Goal: Information Seeking & Learning: Learn about a topic

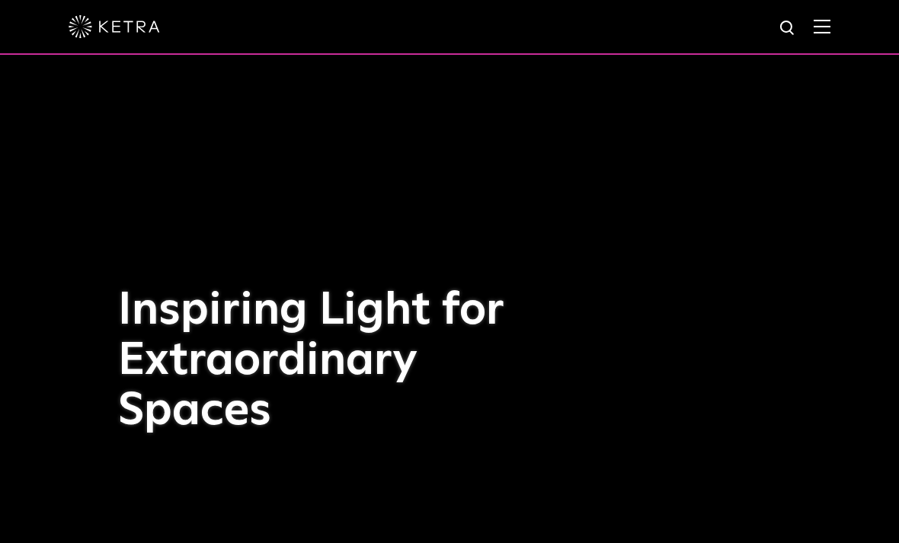
click at [817, 30] on img at bounding box center [822, 26] width 17 height 14
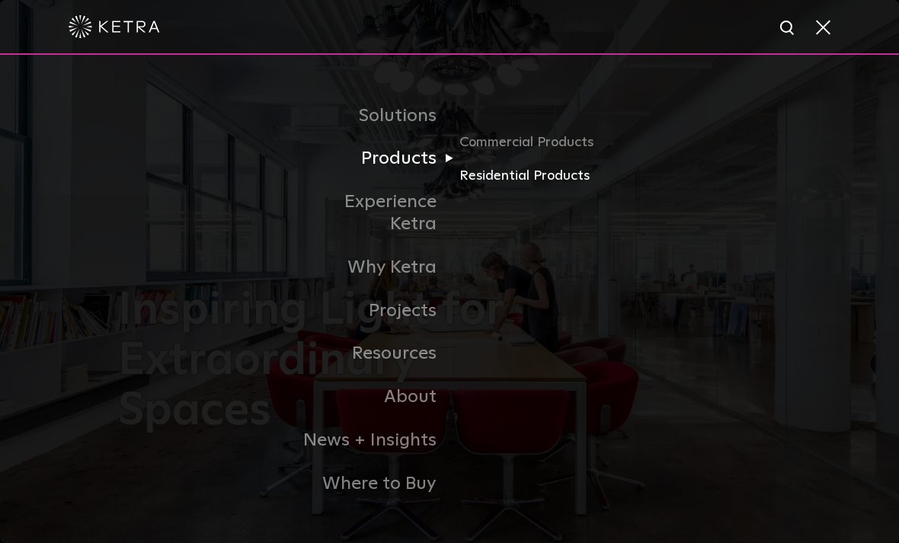
click at [572, 187] on link "Residential Products" at bounding box center [532, 176] width 146 height 22
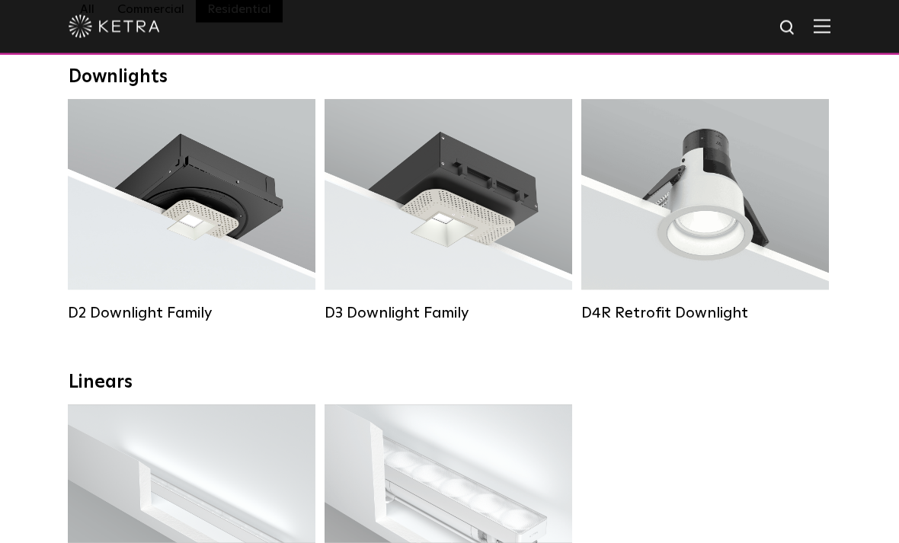
scroll to position [239, 0]
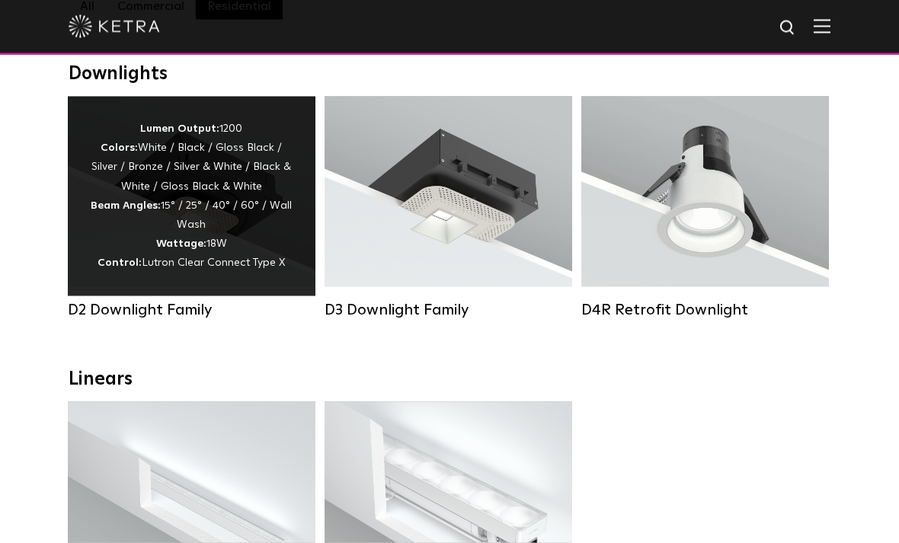
click at [224, 204] on div "Lumen Output: 1200 Colors: White / Black / Gloss Black / Silver / Bronze / Silv…" at bounding box center [192, 197] width 202 height 154
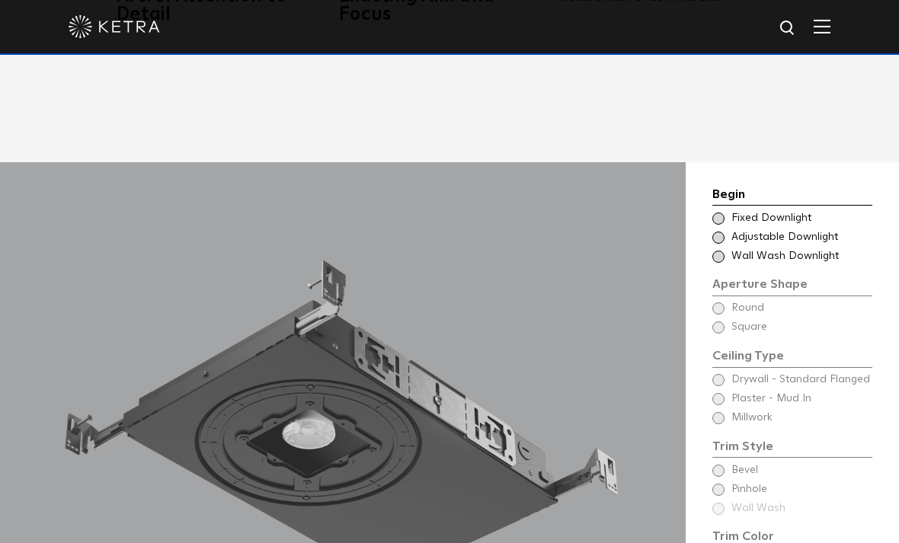
scroll to position [1151, 0]
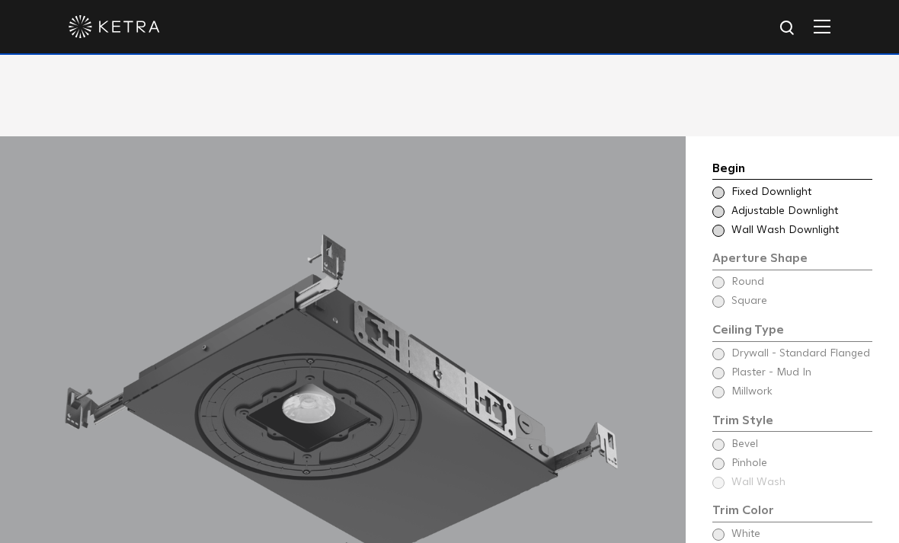
click at [716, 218] on span at bounding box center [718, 212] width 12 height 12
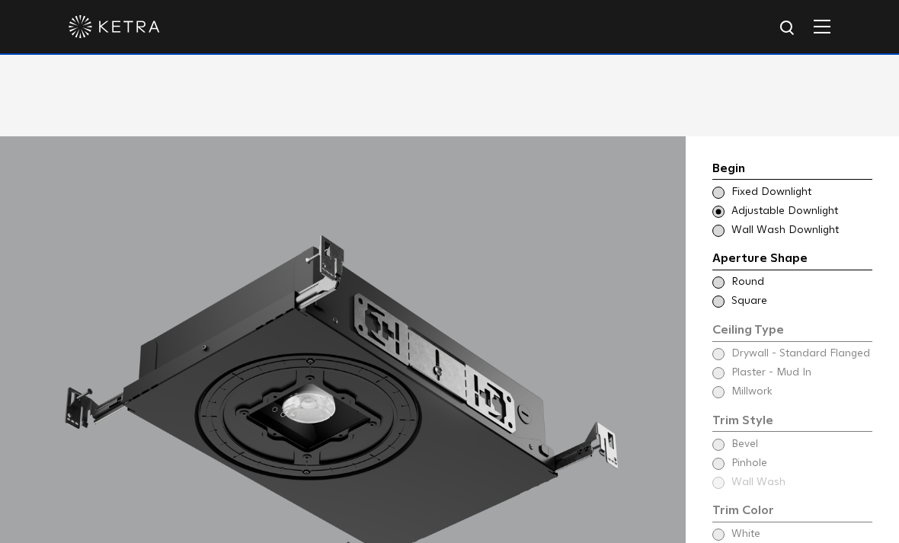
click at [723, 200] on div "Choose Aperture Shape Fixed Downlight" at bounding box center [792, 192] width 160 height 15
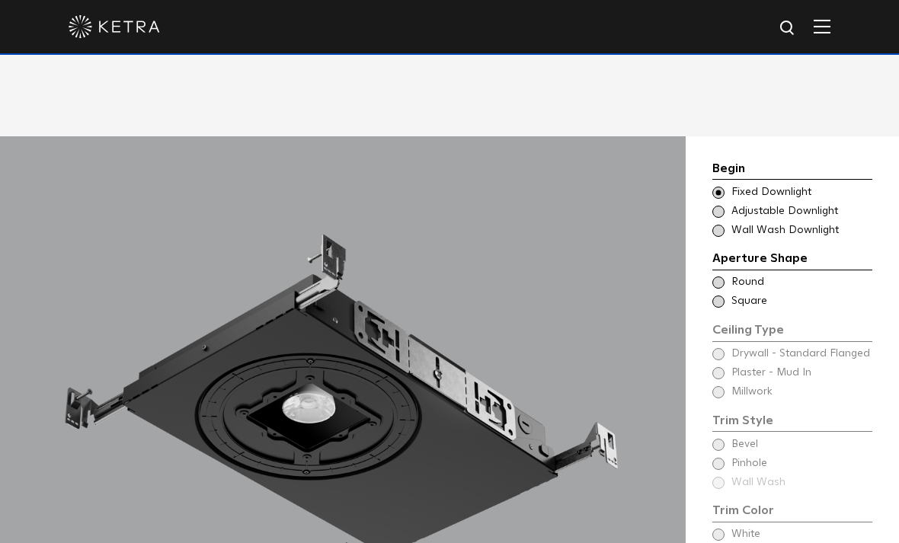
click at [720, 218] on span at bounding box center [718, 212] width 12 height 12
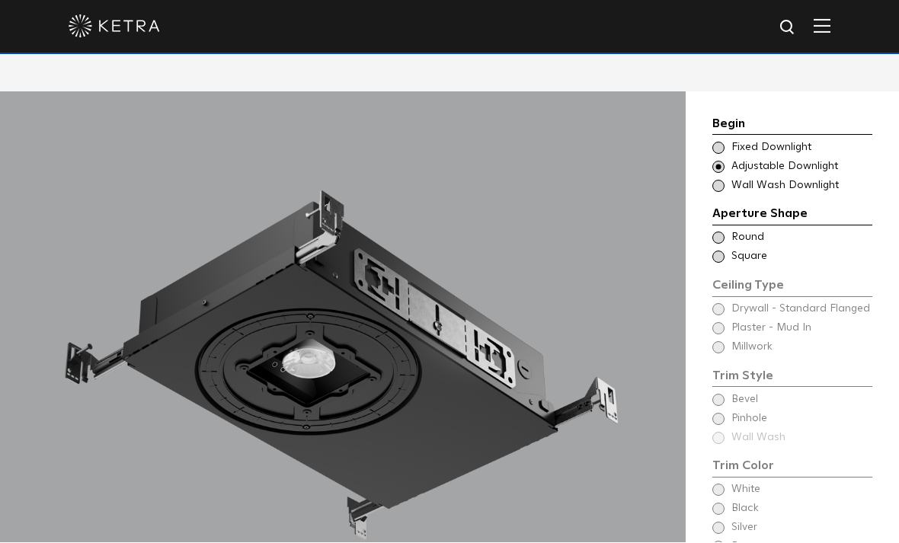
click at [726, 246] on div "Ceiling Type Round Drywall - Standard Flanged Round" at bounding box center [792, 238] width 160 height 15
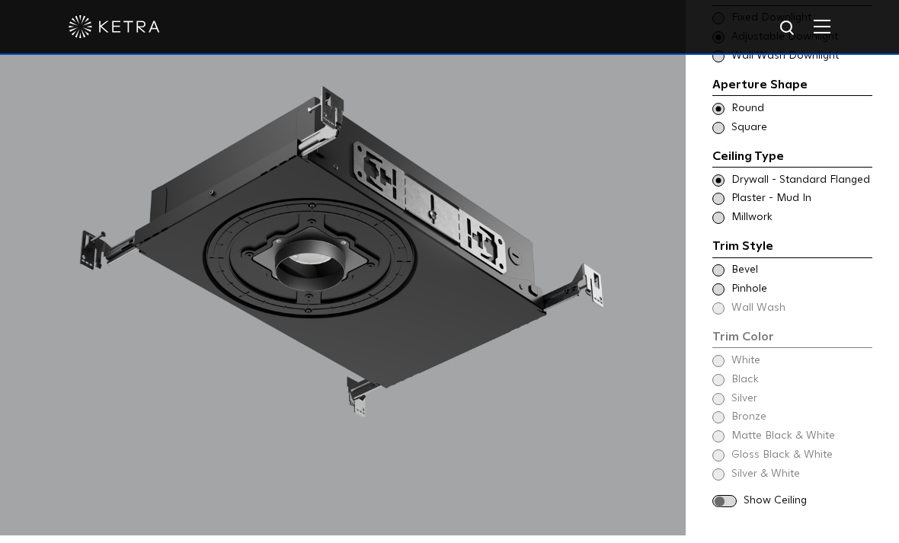
scroll to position [1299, 0]
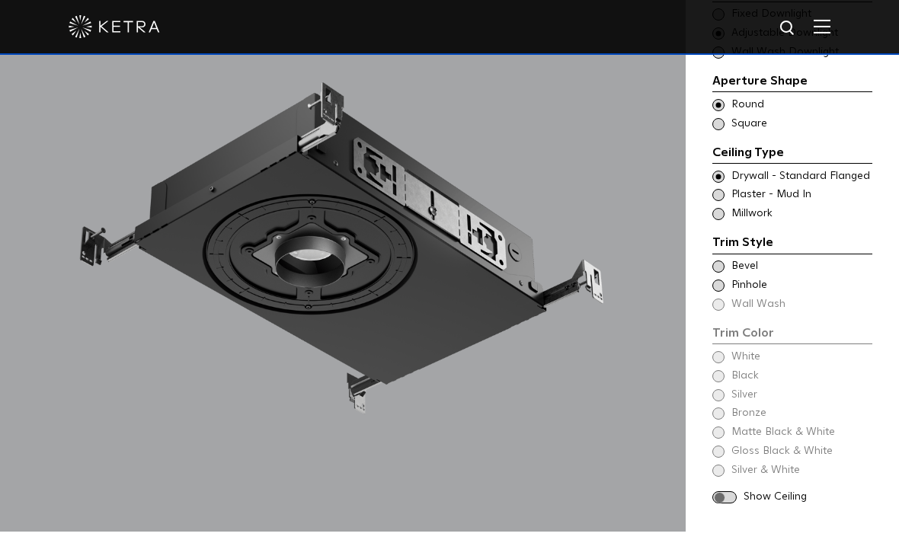
click at [721, 273] on span at bounding box center [718, 267] width 12 height 12
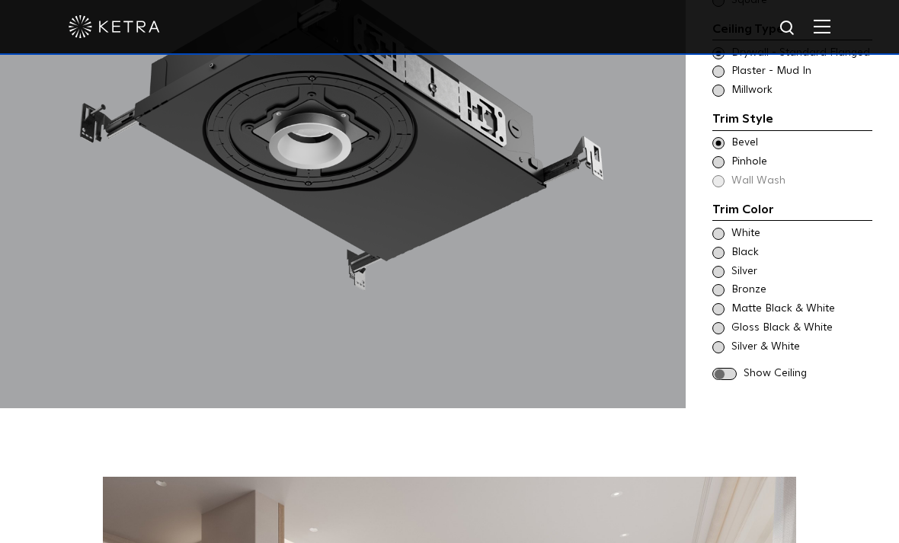
scroll to position [1422, 0]
click at [718, 241] on span at bounding box center [718, 235] width 12 height 12
click at [728, 381] on span at bounding box center [724, 374] width 24 height 13
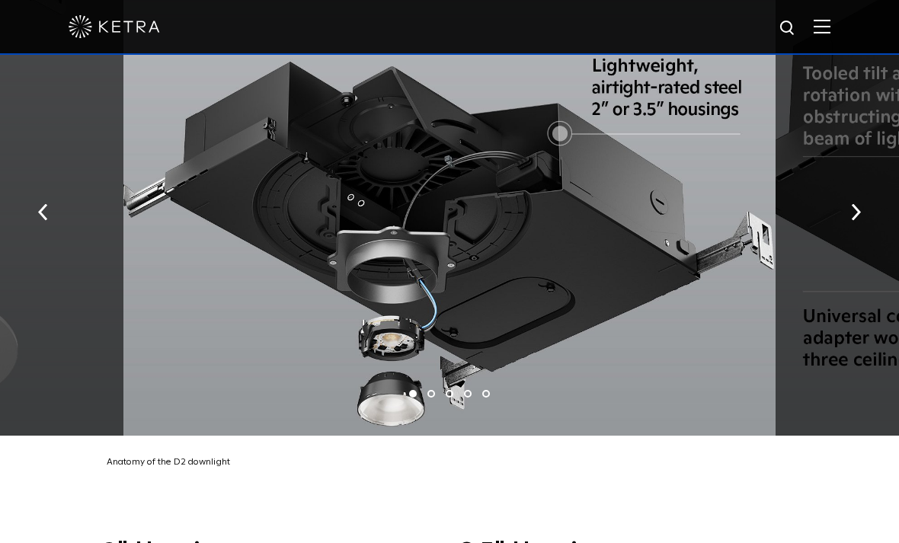
scroll to position [2449, 0]
click at [858, 220] on img "button" at bounding box center [856, 211] width 10 height 17
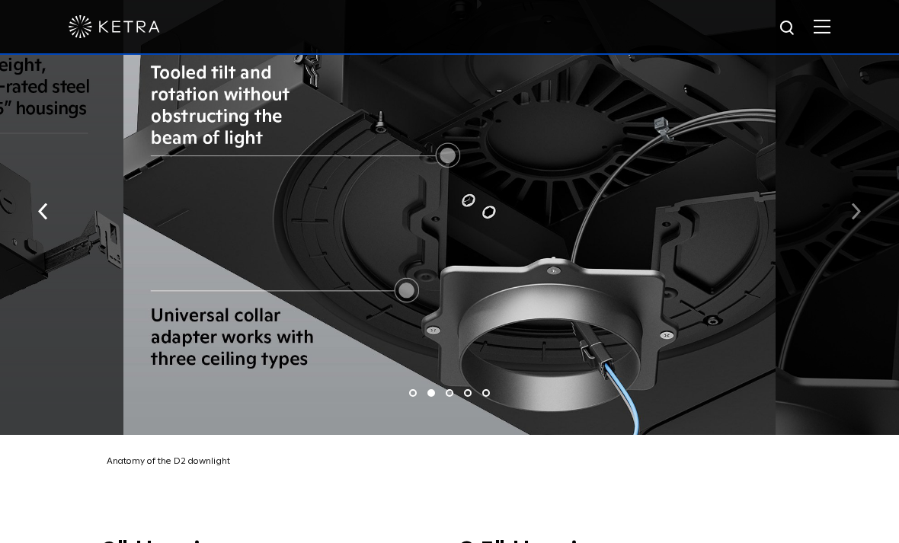
click at [854, 220] on img "button" at bounding box center [856, 211] width 10 height 17
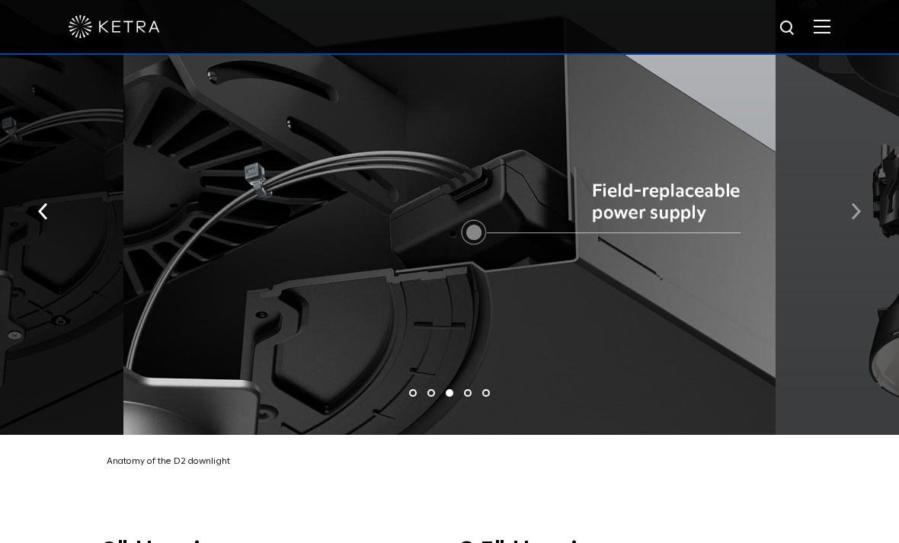
click at [858, 220] on img "button" at bounding box center [856, 211] width 10 height 17
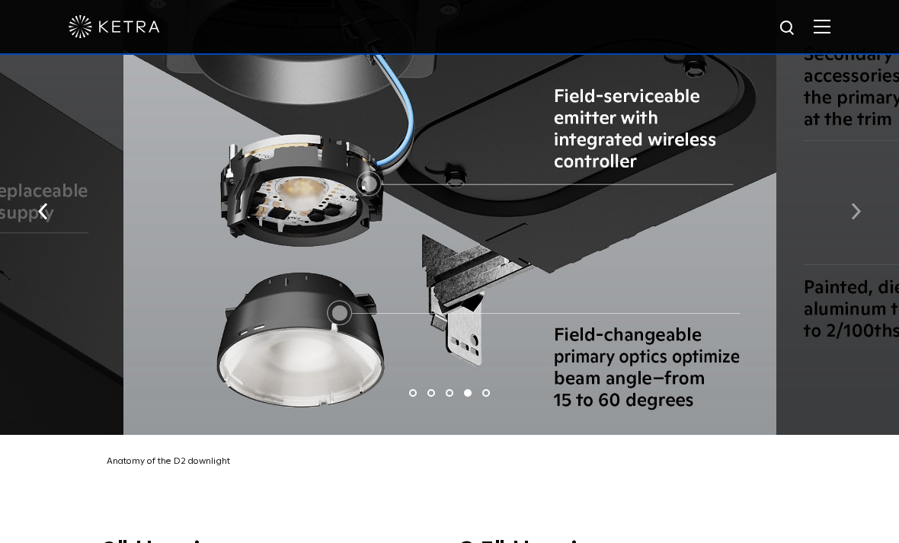
click at [859, 237] on button "button" at bounding box center [856, 210] width 33 height 53
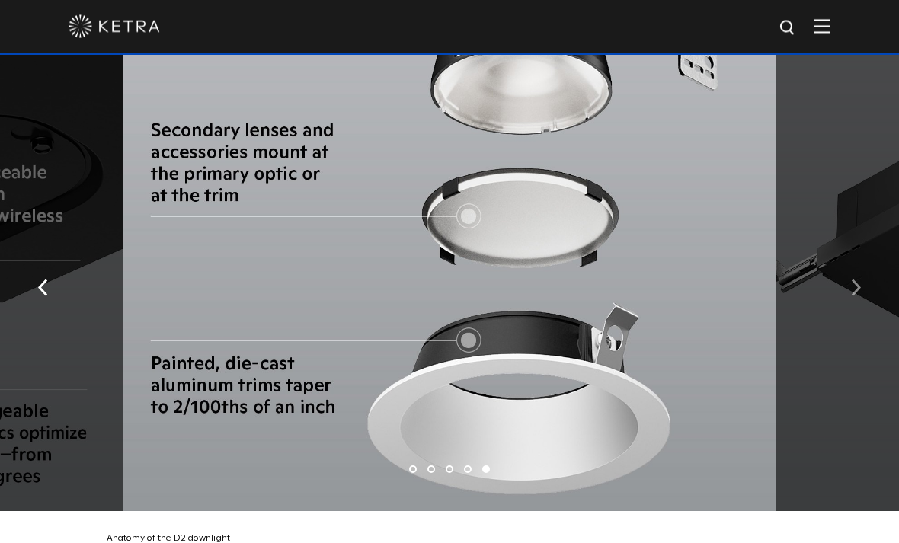
scroll to position [2374, 0]
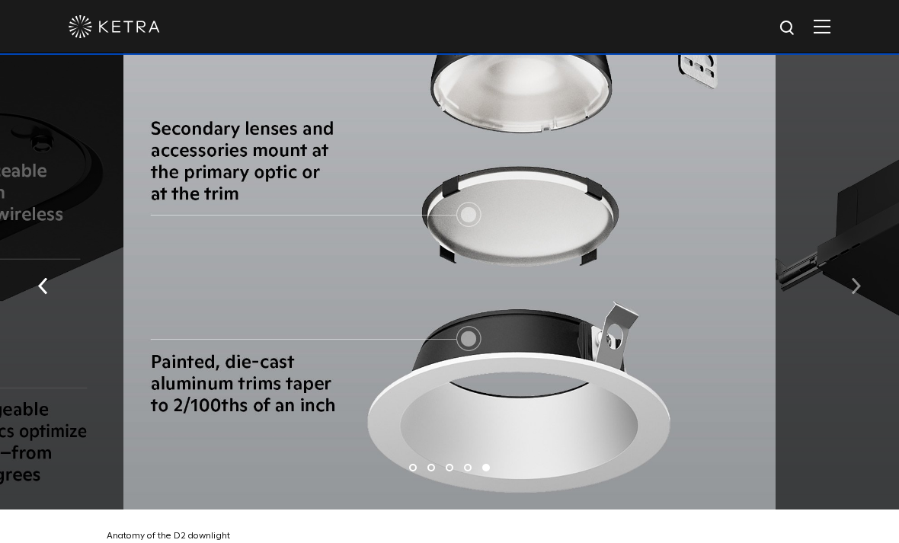
click at [845, 312] on button "button" at bounding box center [856, 285] width 33 height 53
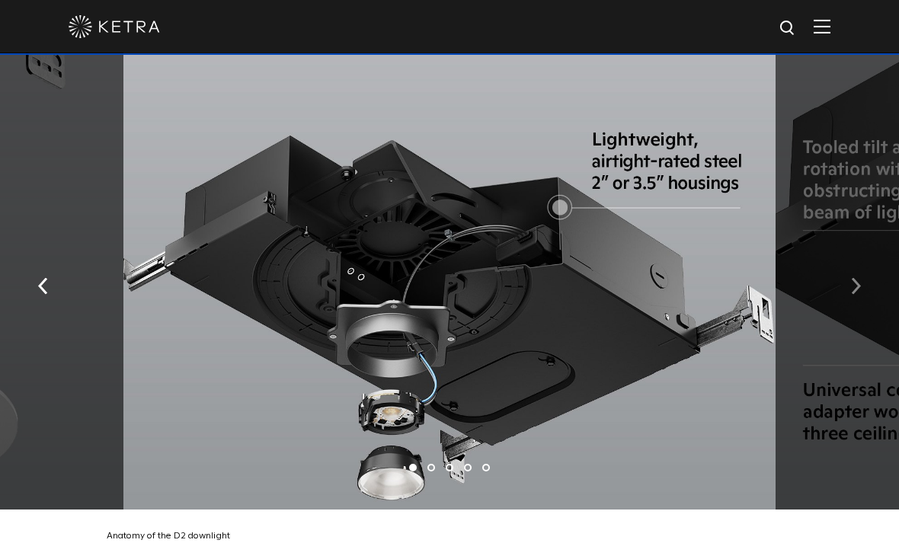
click at [853, 295] on img "button" at bounding box center [856, 286] width 10 height 17
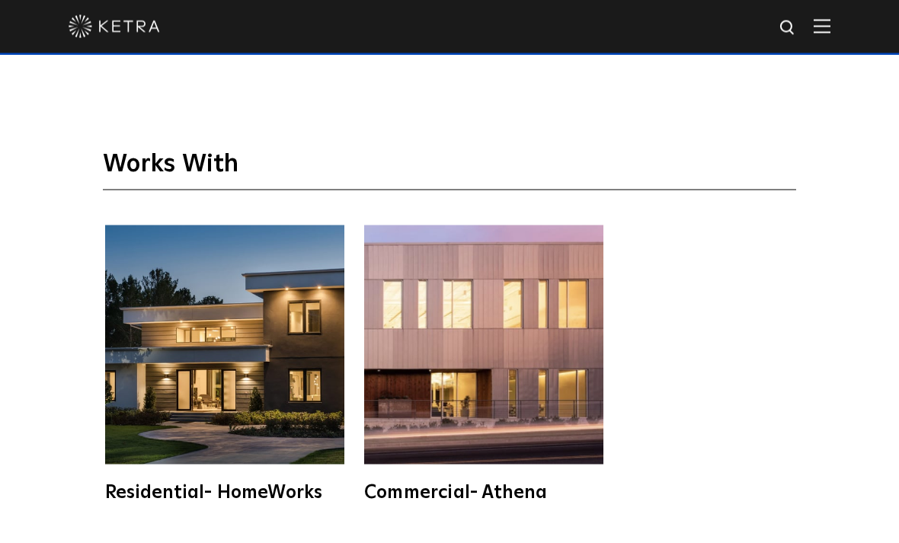
scroll to position [3485, 0]
